Goal: Navigation & Orientation: Find specific page/section

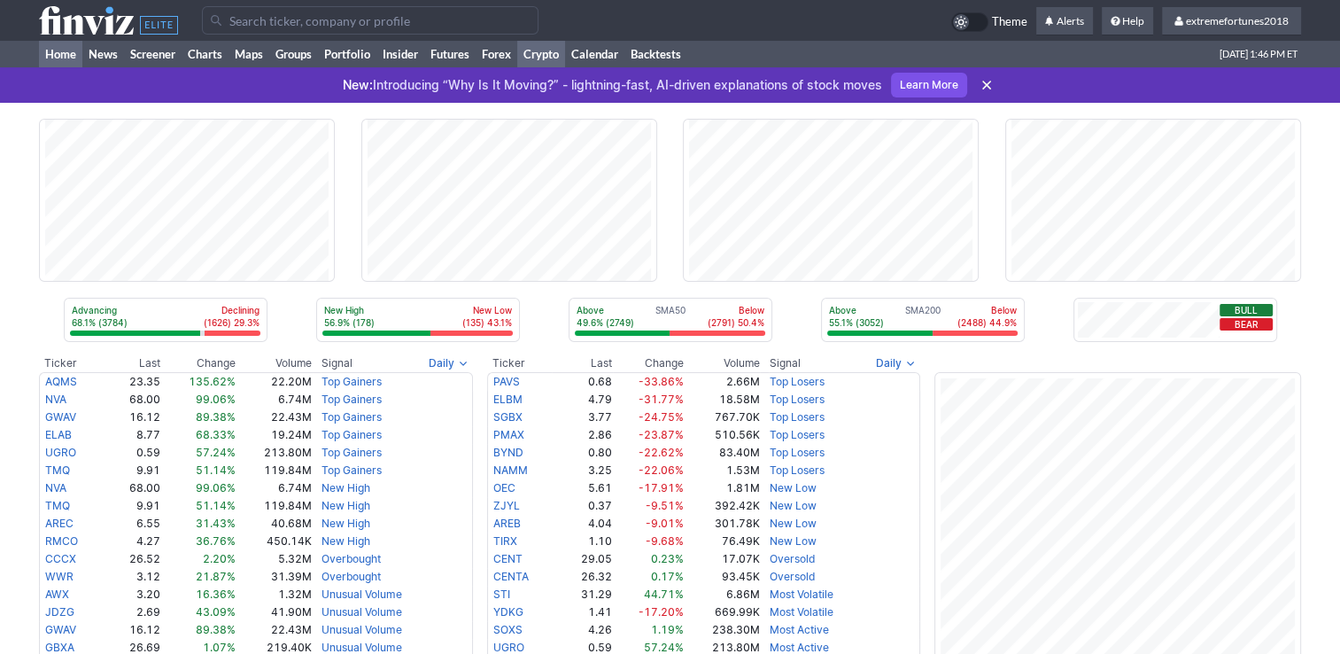
click at [551, 54] on link "Crypto" at bounding box center [541, 54] width 48 height 27
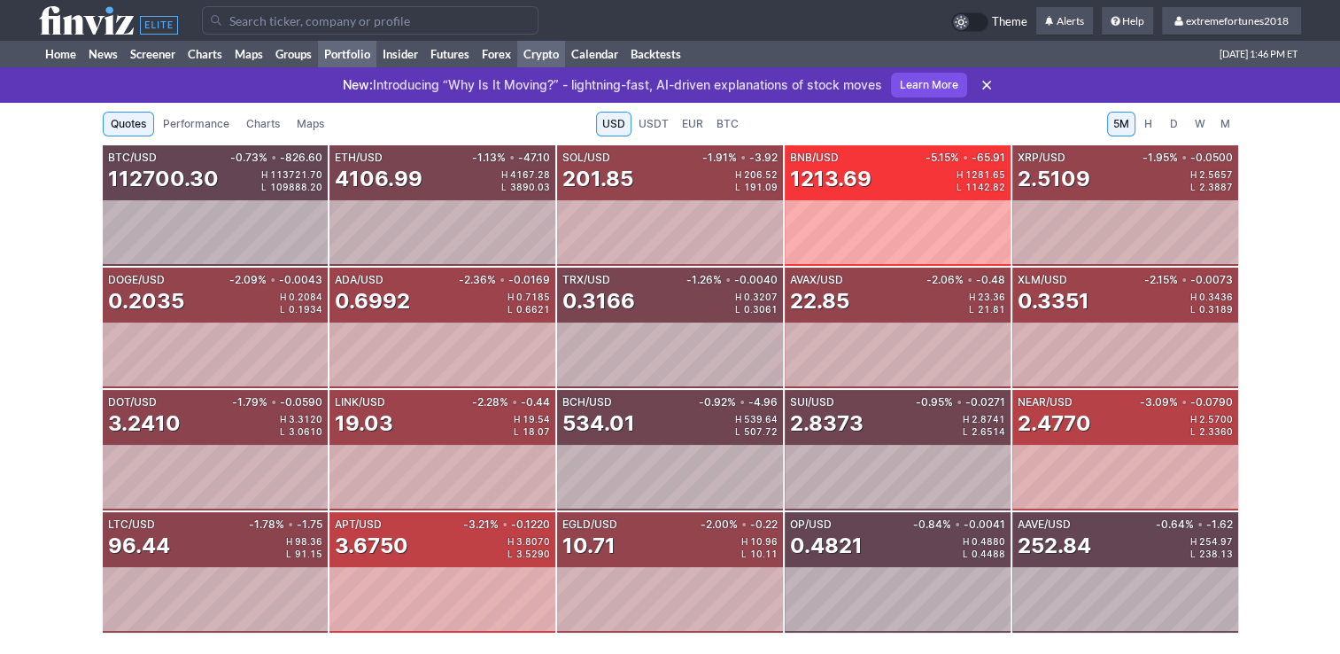
click at [362, 46] on link "Portfolio" at bounding box center [347, 54] width 58 height 27
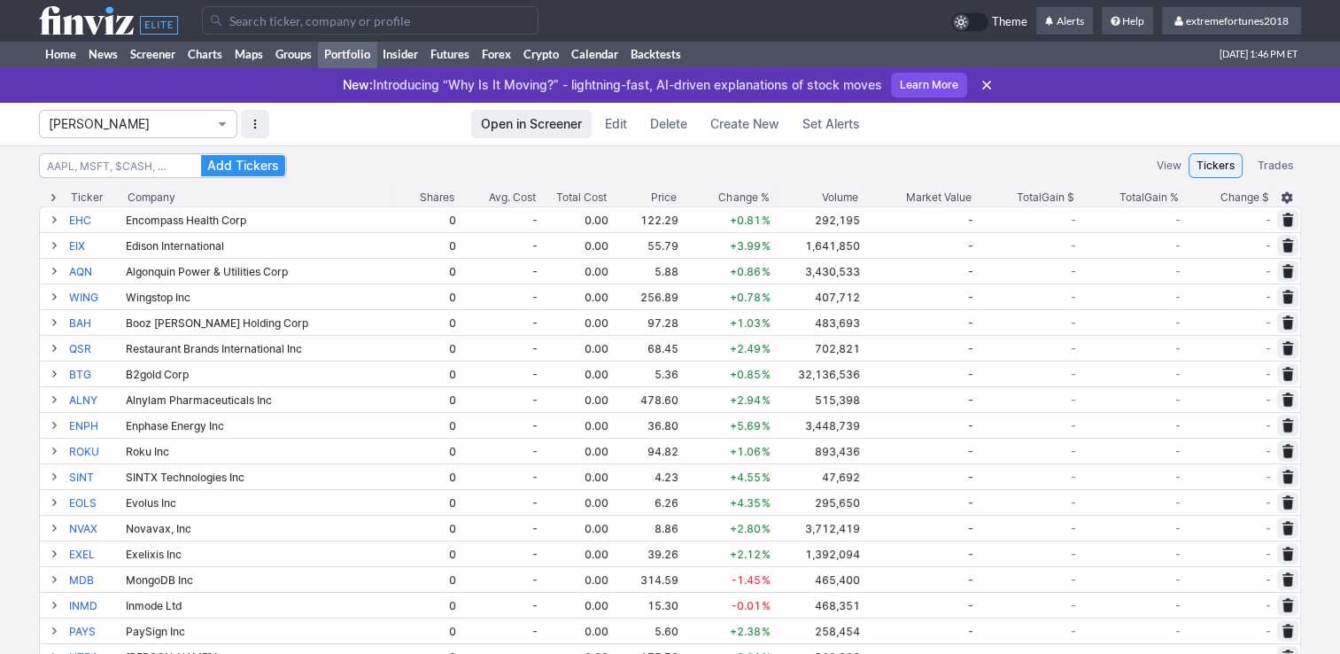
click at [193, 120] on span "Isabel_Watch" at bounding box center [129, 124] width 161 height 18
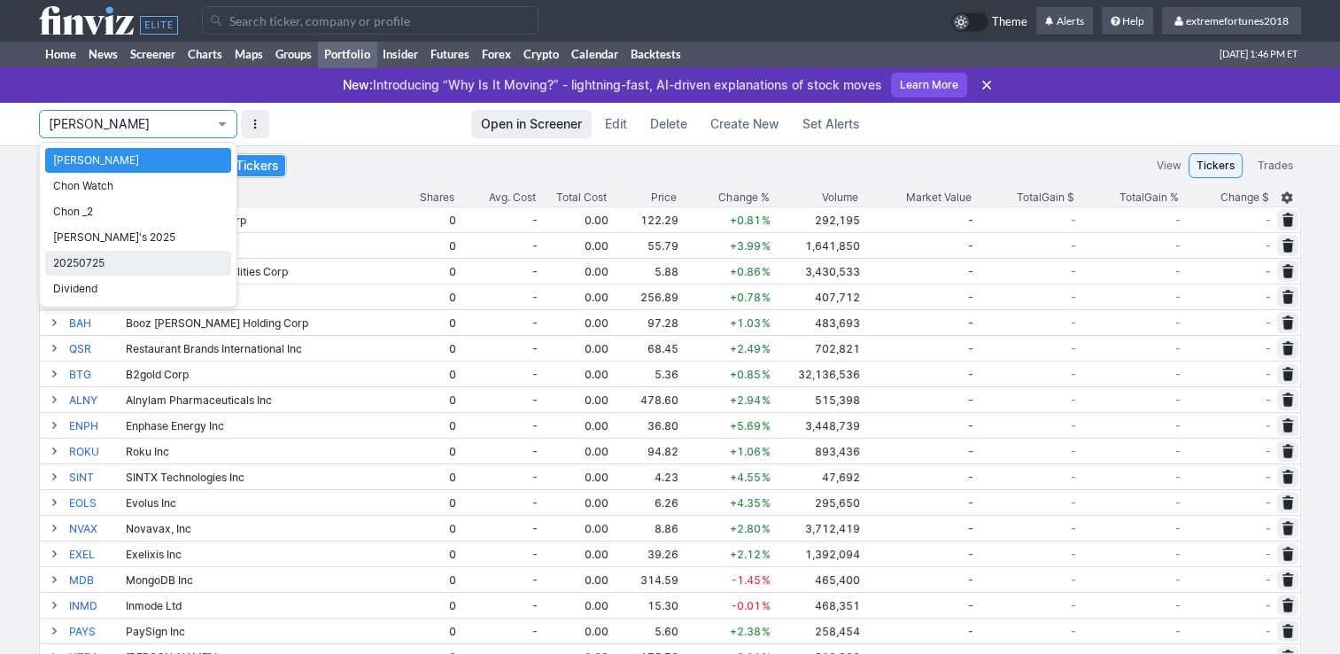
click at [142, 260] on span "20250725" at bounding box center [138, 263] width 170 height 18
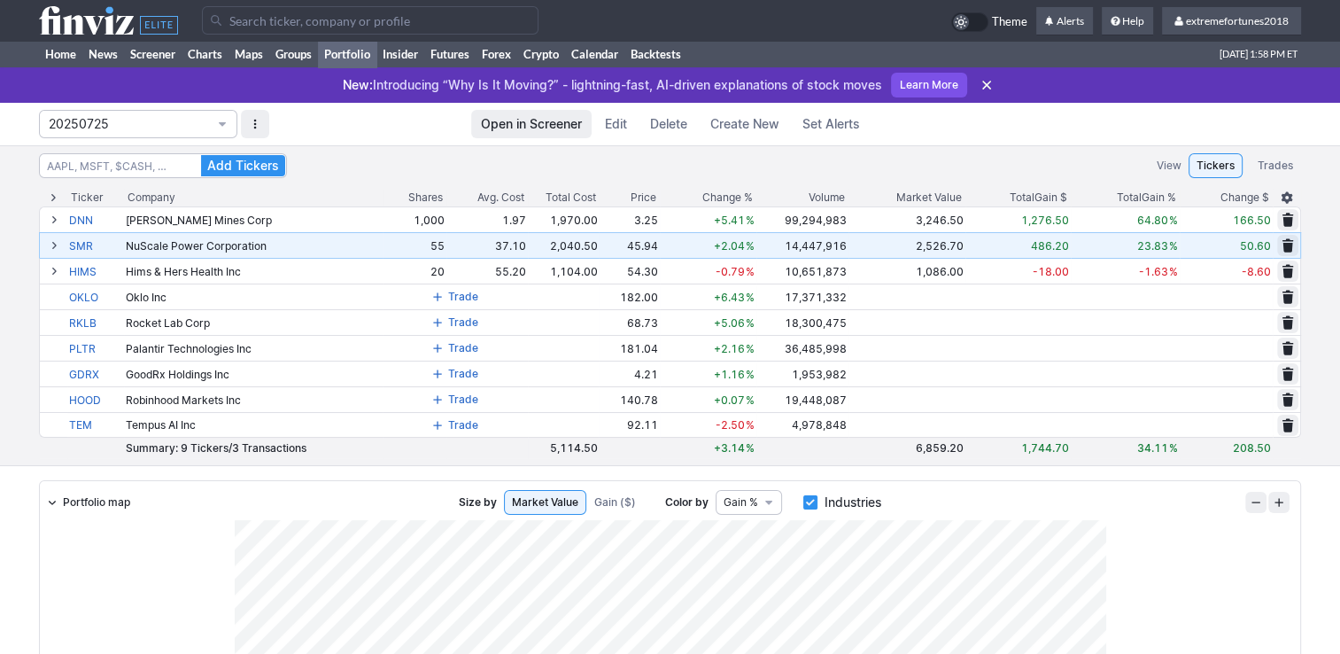
click at [49, 243] on span at bounding box center [54, 245] width 11 height 14
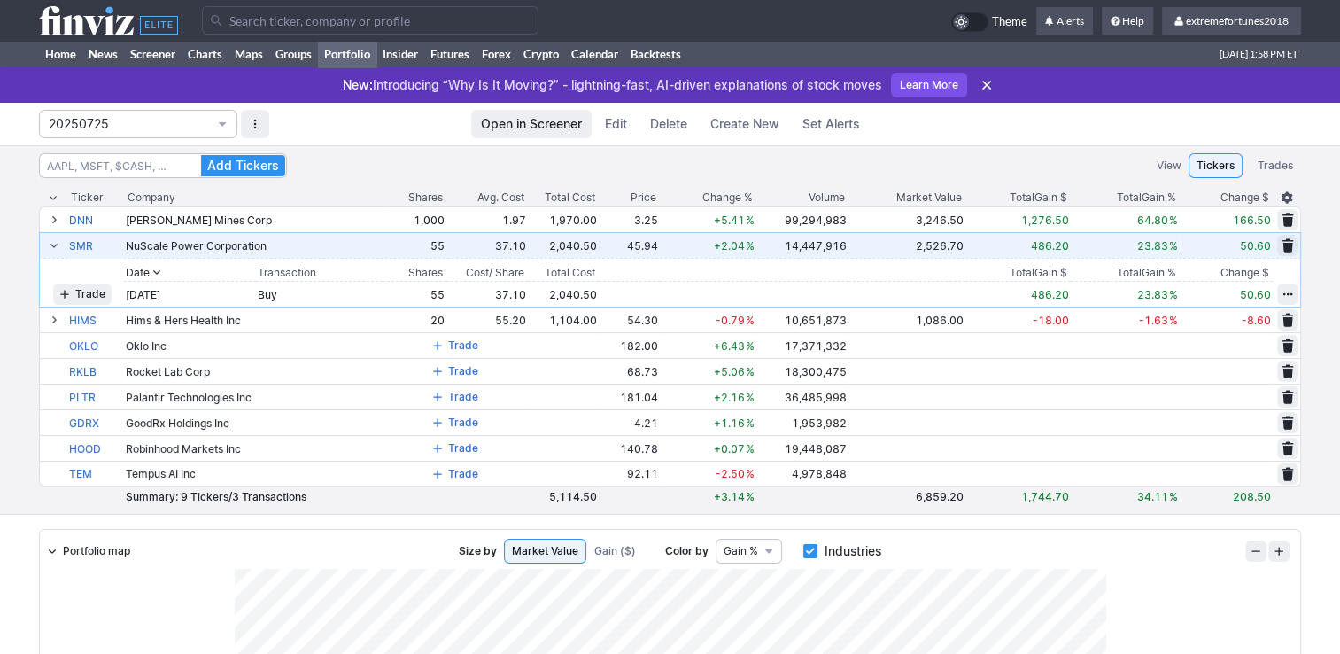
click at [51, 243] on span at bounding box center [54, 245] width 11 height 14
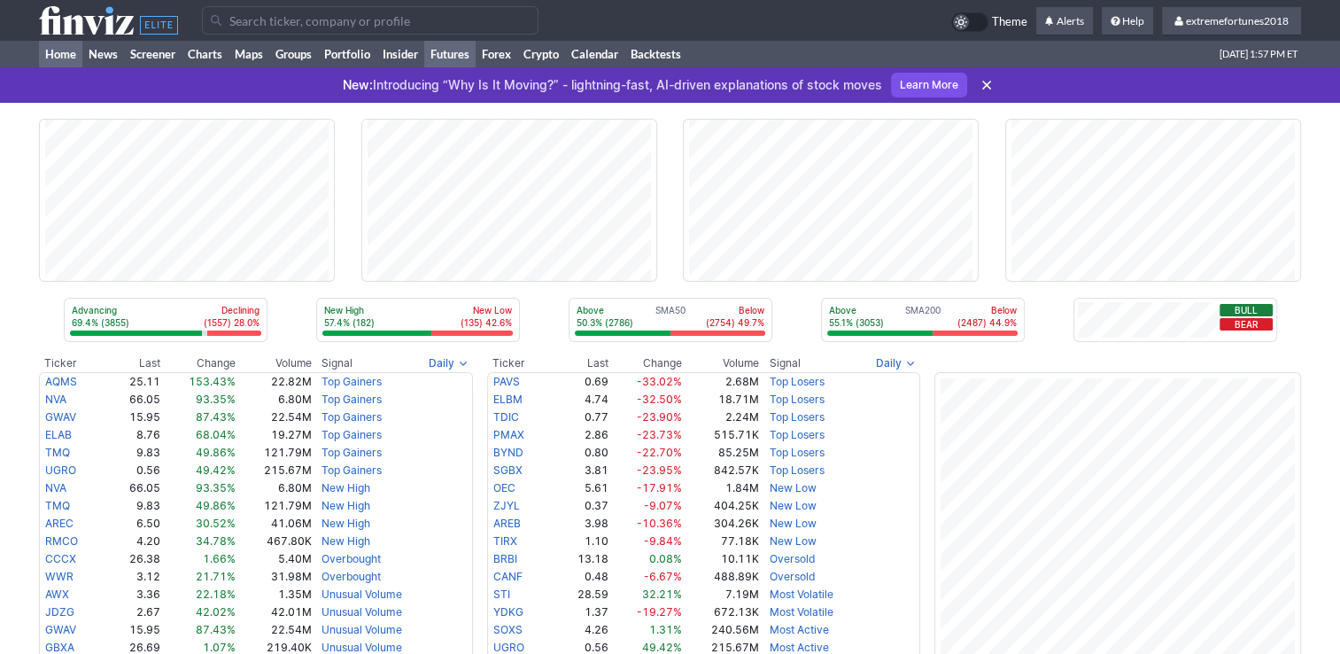
click at [457, 52] on link "Futures" at bounding box center [449, 54] width 51 height 27
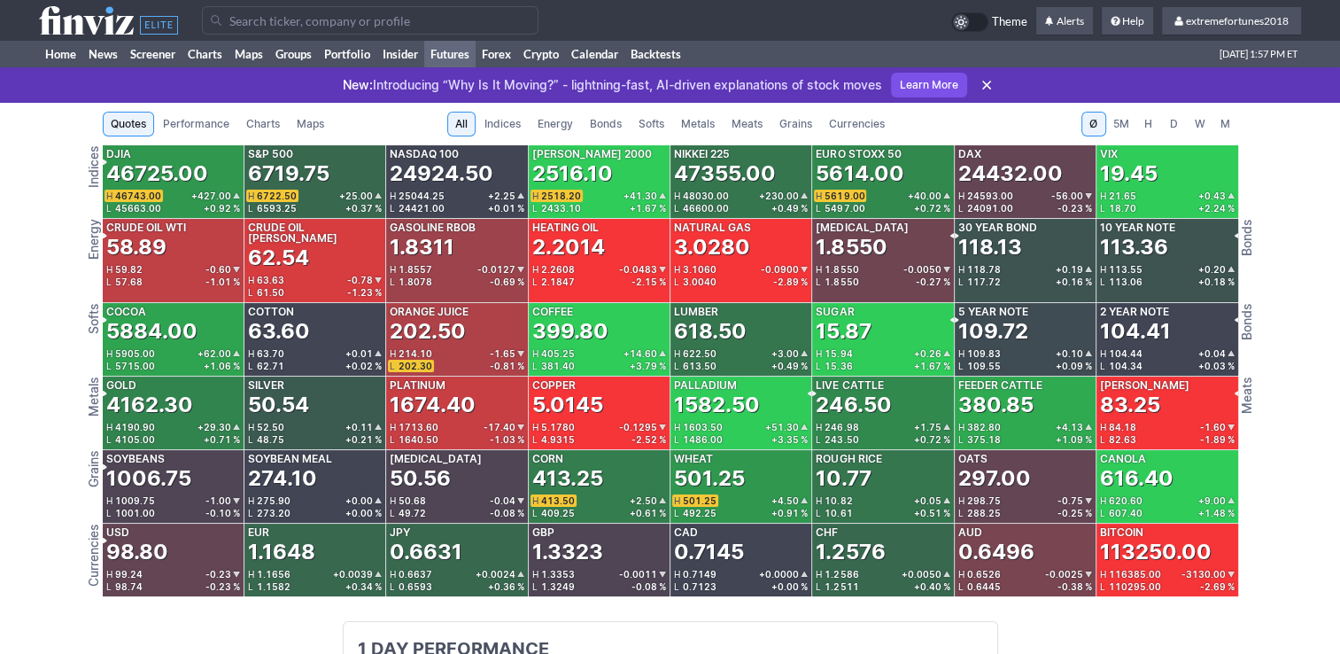
click at [714, 127] on span "Metals" at bounding box center [698, 124] width 34 height 18
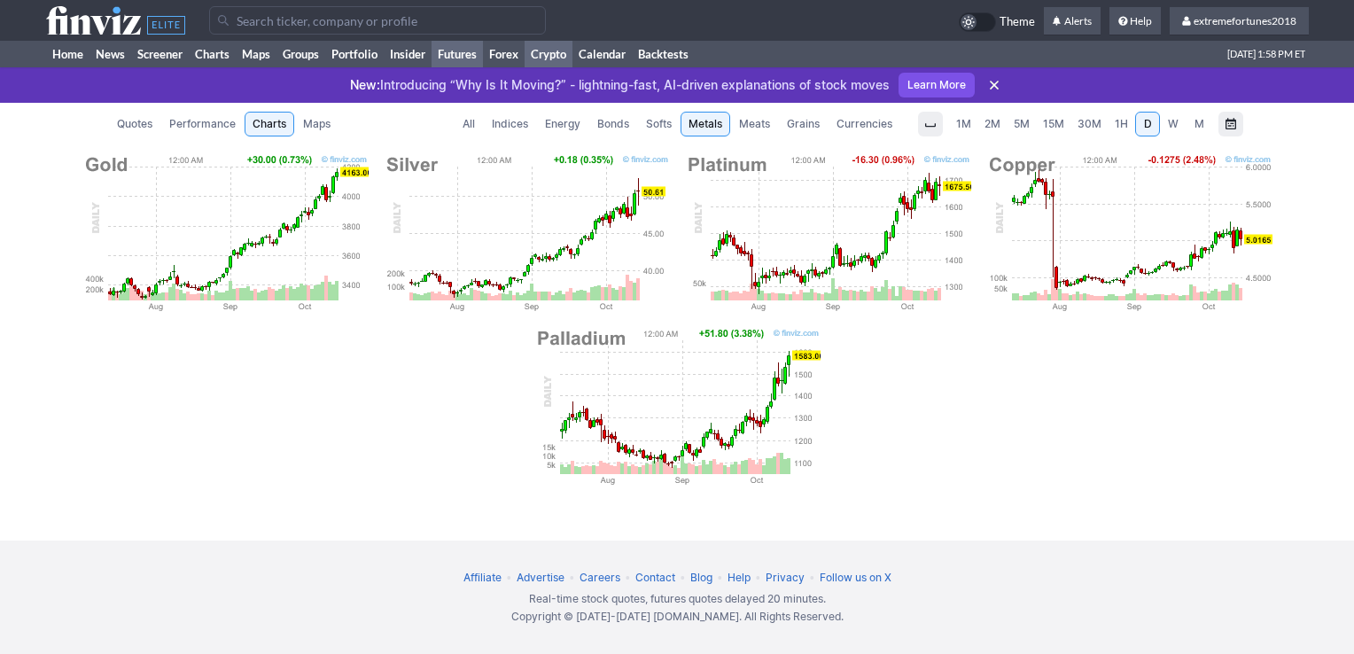
click at [558, 55] on link "Crypto" at bounding box center [549, 54] width 48 height 27
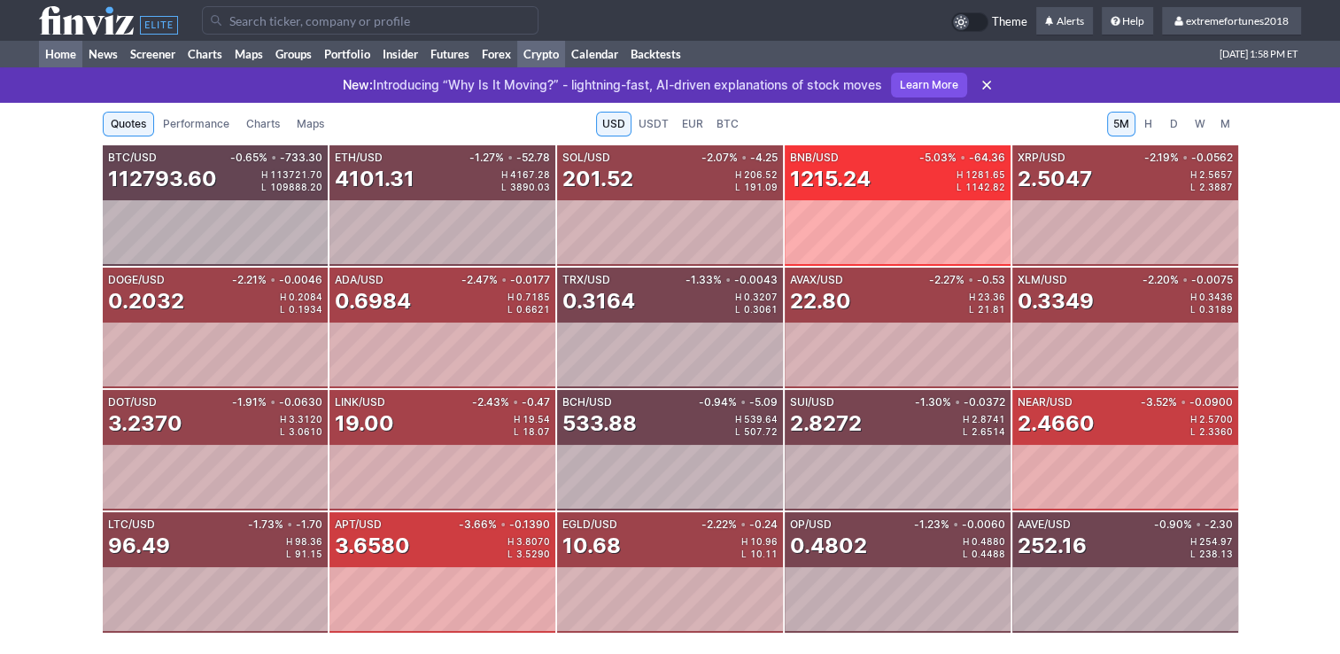
click at [65, 53] on link "Home" at bounding box center [60, 54] width 43 height 27
